Goal: Information Seeking & Learning: Learn about a topic

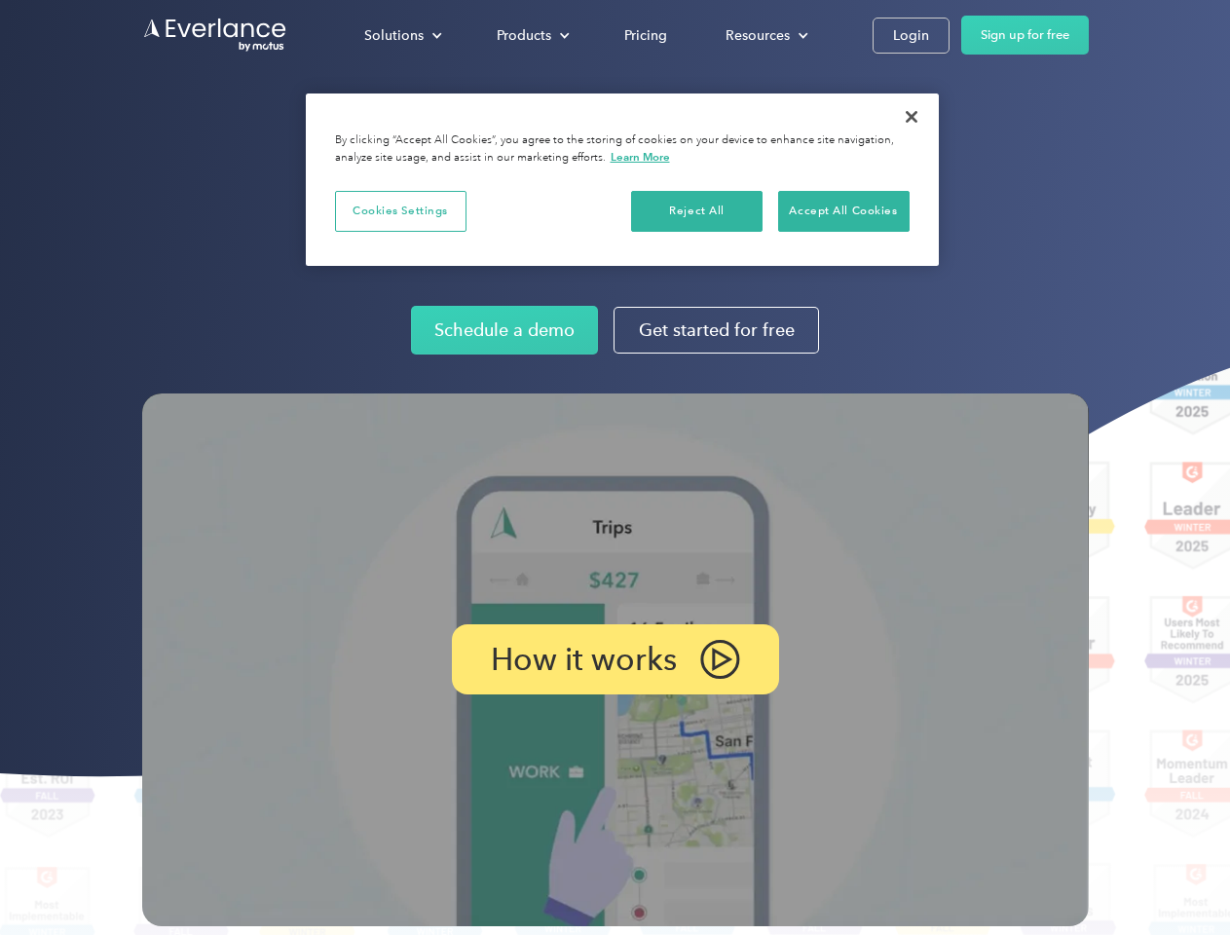
click at [615, 468] on img at bounding box center [615, 660] width 947 height 533
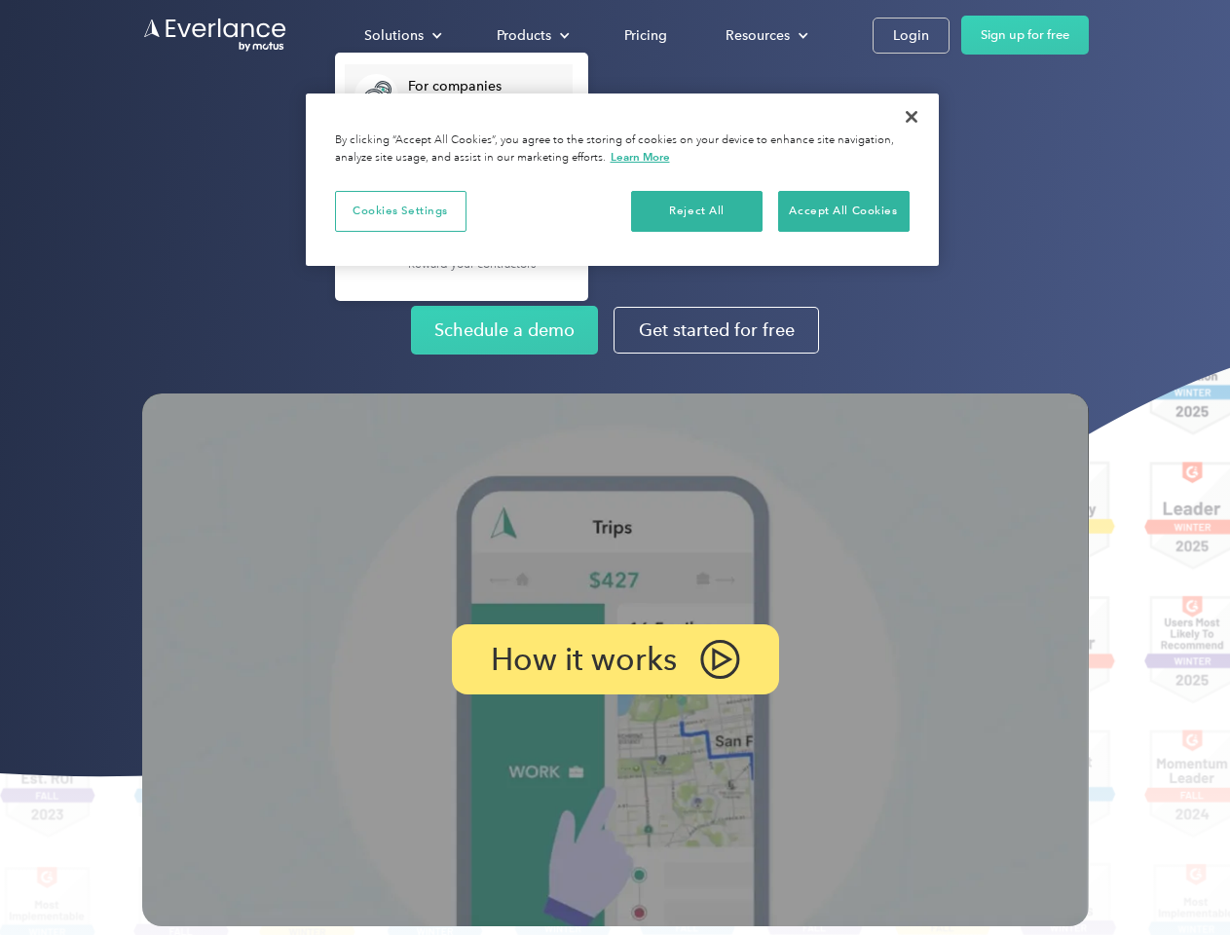
click at [402, 35] on div "Solutions" at bounding box center [393, 35] width 59 height 24
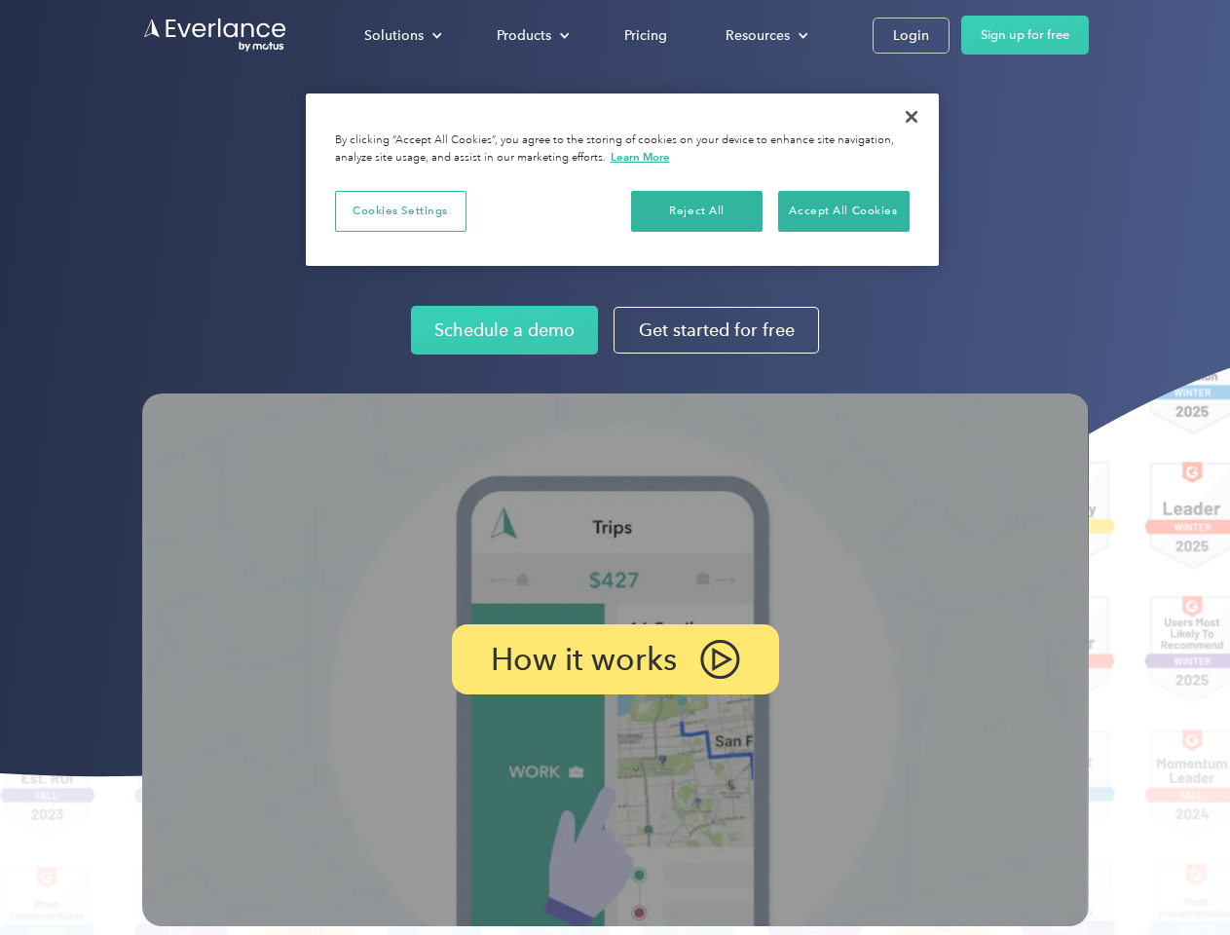
click at [531, 35] on div "Products" at bounding box center [524, 35] width 55 height 24
click at [765, 35] on div "Resources" at bounding box center [758, 35] width 64 height 24
click at [615, 659] on p "How it works" at bounding box center [584, 659] width 186 height 23
click at [400, 210] on button "Cookies Settings" at bounding box center [401, 211] width 132 height 41
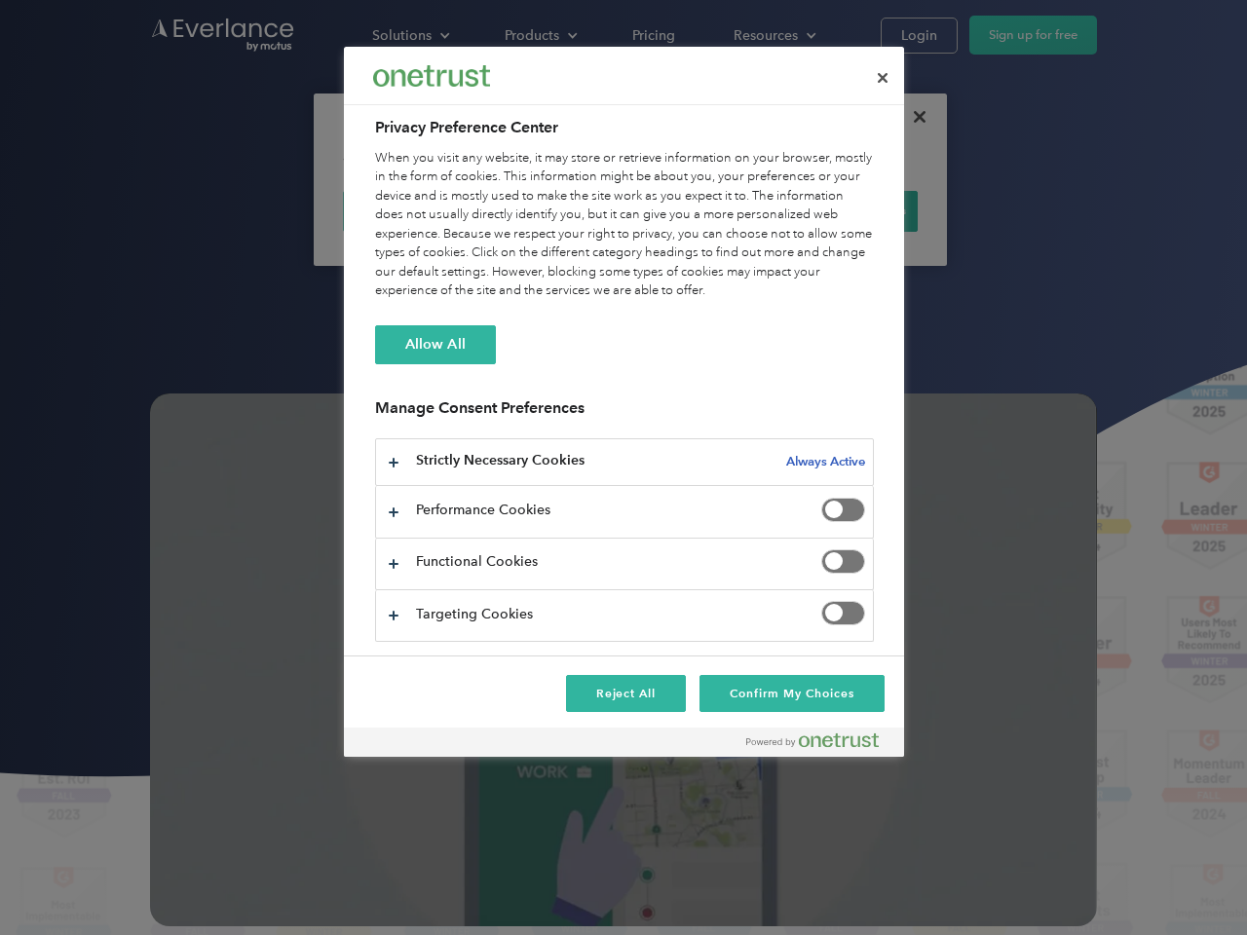
click at [697, 210] on div "When you visit any website, it may store or retrieve information on your browse…" at bounding box center [624, 225] width 499 height 152
click at [844, 210] on div "When you visit any website, it may store or retrieve information on your browse…" at bounding box center [624, 225] width 499 height 152
click at [912, 117] on div at bounding box center [623, 467] width 1247 height 935
